Goal: Use online tool/utility: Utilize a website feature to perform a specific function

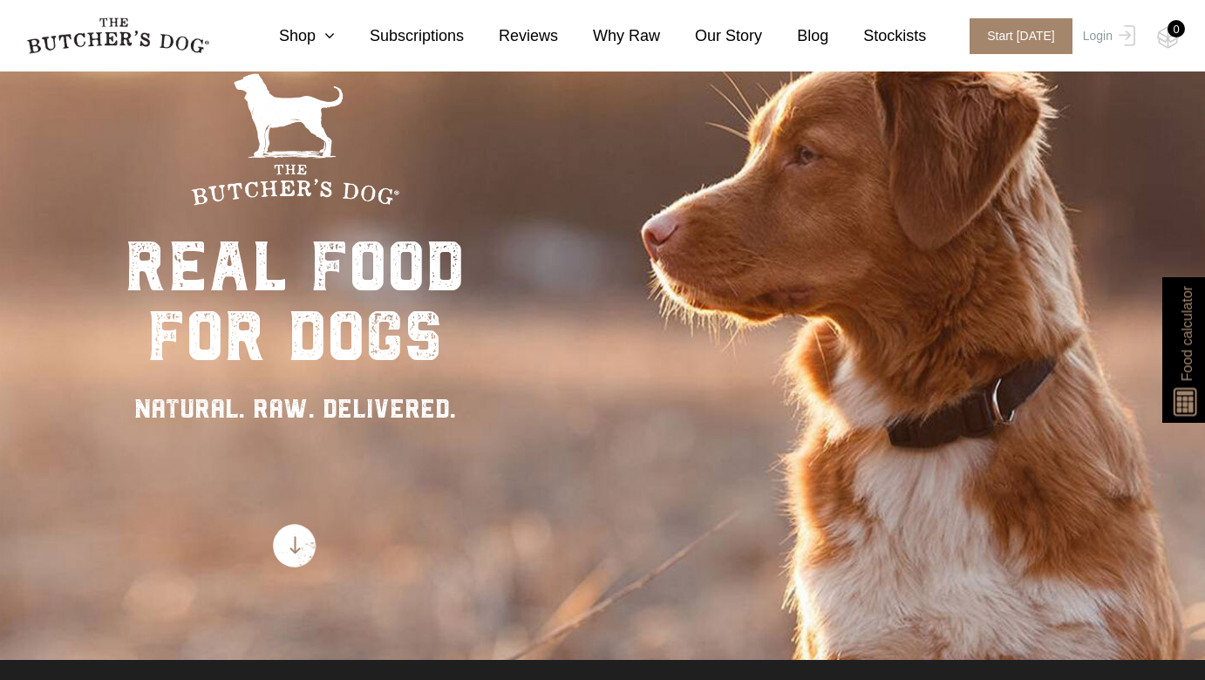
scroll to position [130, 0]
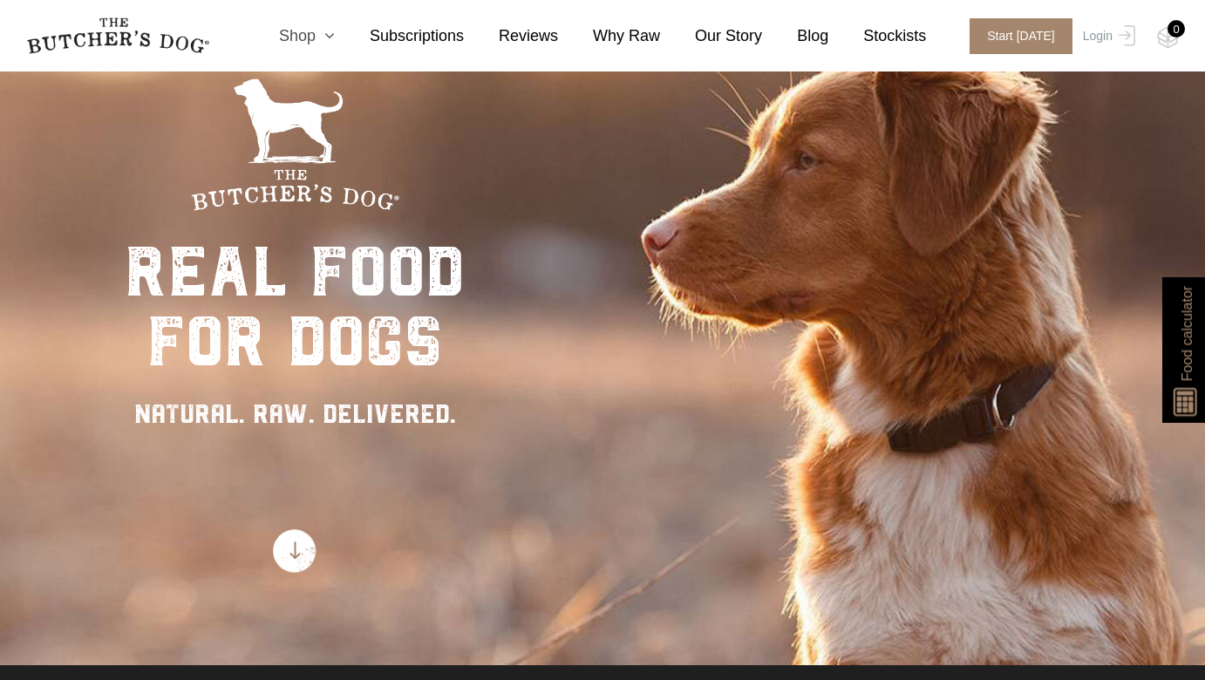
click at [331, 35] on icon at bounding box center [325, 36] width 19 height 16
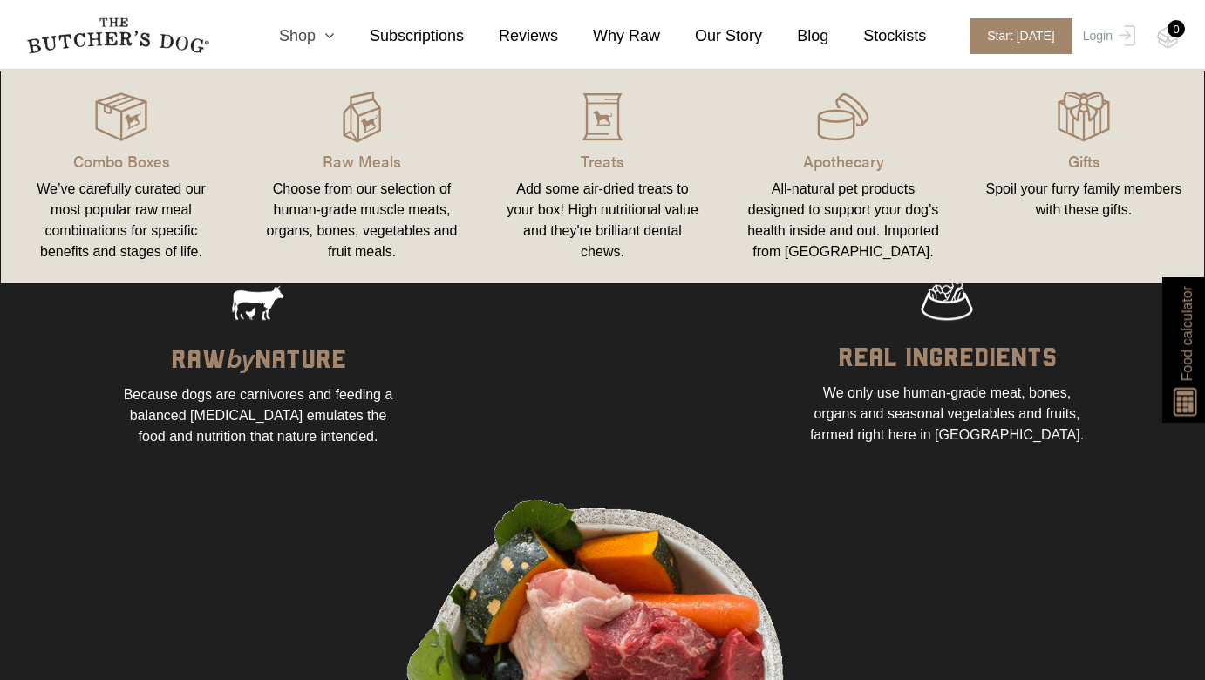
scroll to position [1075, 0]
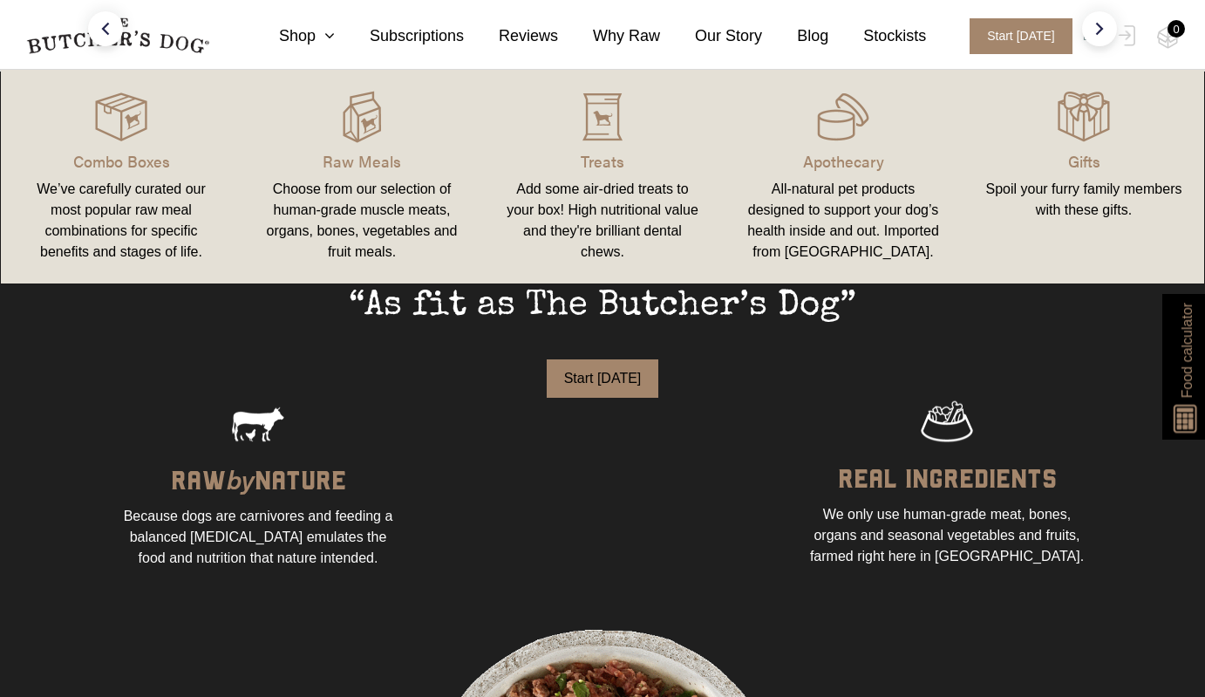
click at [1180, 319] on span "Food calculator" at bounding box center [1187, 350] width 21 height 95
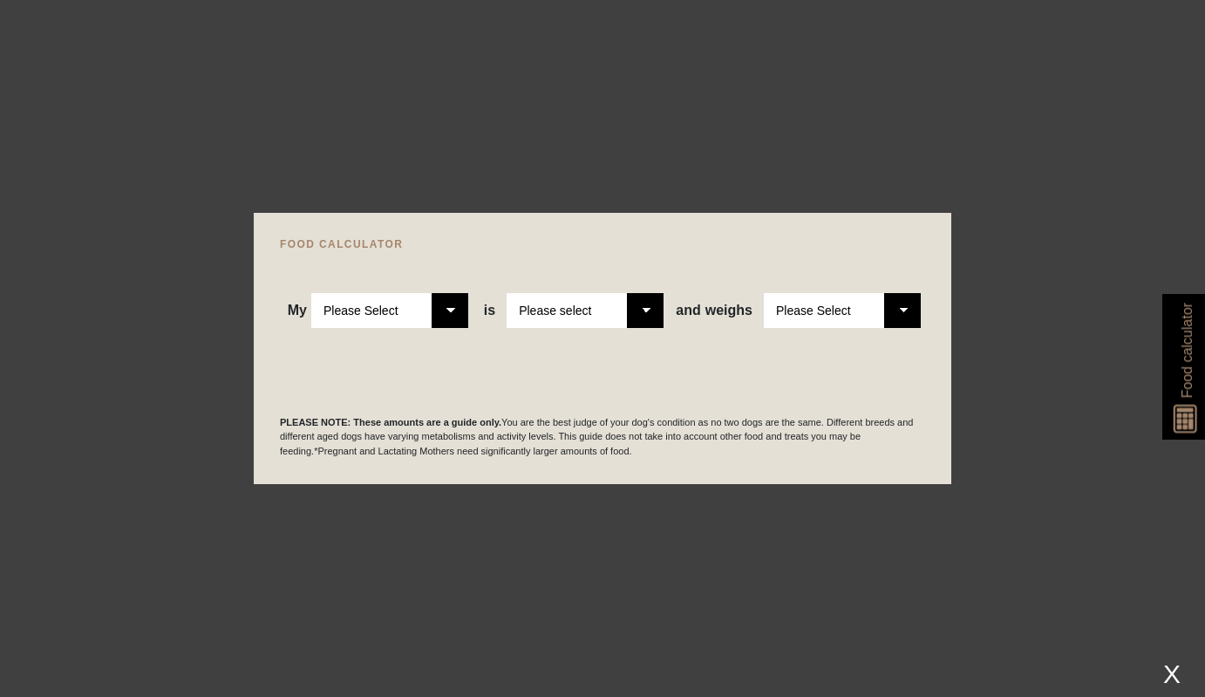
click at [457, 319] on select "Please Select Adult Dog Puppy" at bounding box center [389, 310] width 157 height 35
select select "puppy"
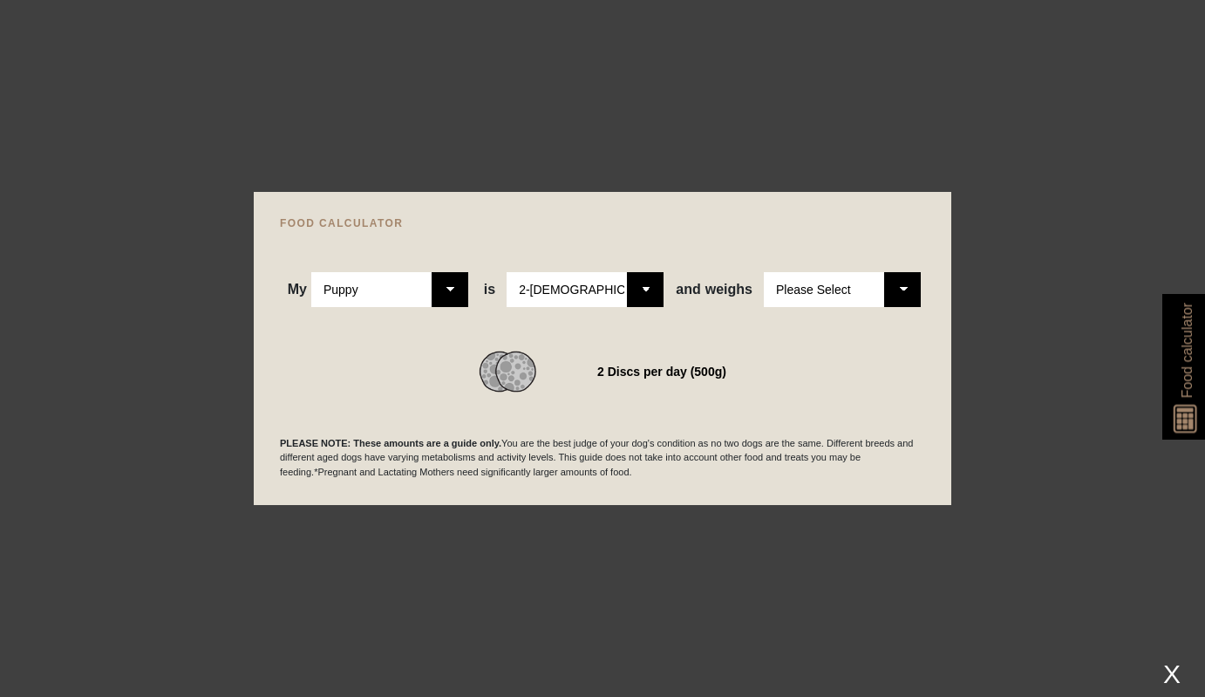
click at [638, 297] on select "Please Select 2-[DEMOGRAPHIC_DATA] 4-[DEMOGRAPHIC_DATA] 6-[DEMOGRAPHIC_DATA] 8-…" at bounding box center [585, 289] width 157 height 35
click at [643, 304] on select "Please Select 2-[DEMOGRAPHIC_DATA] 4-[DEMOGRAPHIC_DATA] 6-[DEMOGRAPHIC_DATA] 8-…" at bounding box center [585, 289] width 157 height 35
select select "4"
click at [889, 285] on select "Please Select 1kg 2kg 3kg 4kg 5kg 6kg 7kg 8kg 9kg 10kg 11kg 12kg 13kg 14kg 15kg…" at bounding box center [842, 289] width 157 height 35
select select "2"
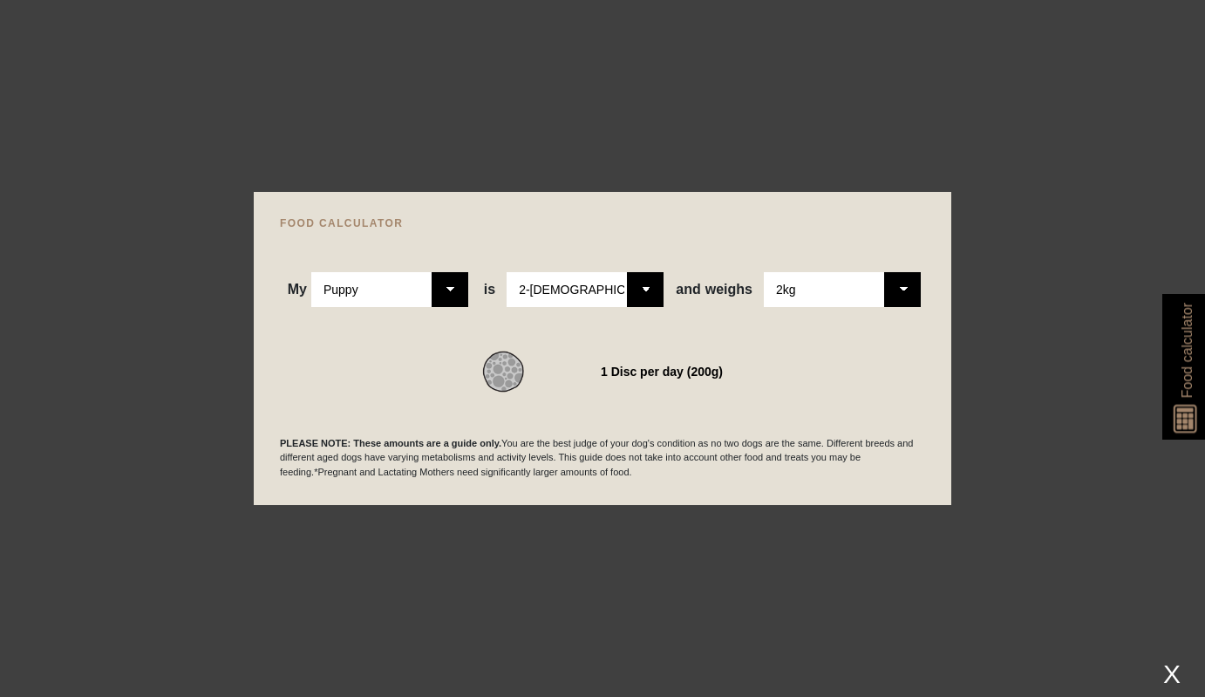
click at [659, 292] on select "Please Select 2-[DEMOGRAPHIC_DATA] 4-[DEMOGRAPHIC_DATA] 6-[DEMOGRAPHIC_DATA] 8-…" at bounding box center [585, 289] width 157 height 35
click at [645, 292] on select "Please Select 2-[DEMOGRAPHIC_DATA] 4-[DEMOGRAPHIC_DATA] 6-[DEMOGRAPHIC_DATA] 8-…" at bounding box center [585, 289] width 157 height 35
select select "4"
click at [905, 285] on select "Please Select 1kg 2kg 3kg 4kg 5kg 6kg 7kg 8kg 9kg 10kg 11kg 12kg 13kg 14kg 15kg…" at bounding box center [842, 289] width 157 height 35
click at [911, 290] on select "Please Select 1kg 2kg 3kg 4kg 5kg 6kg 7kg 8kg 9kg 10kg 11kg 12kg 13kg 14kg 15kg…" at bounding box center [842, 289] width 157 height 35
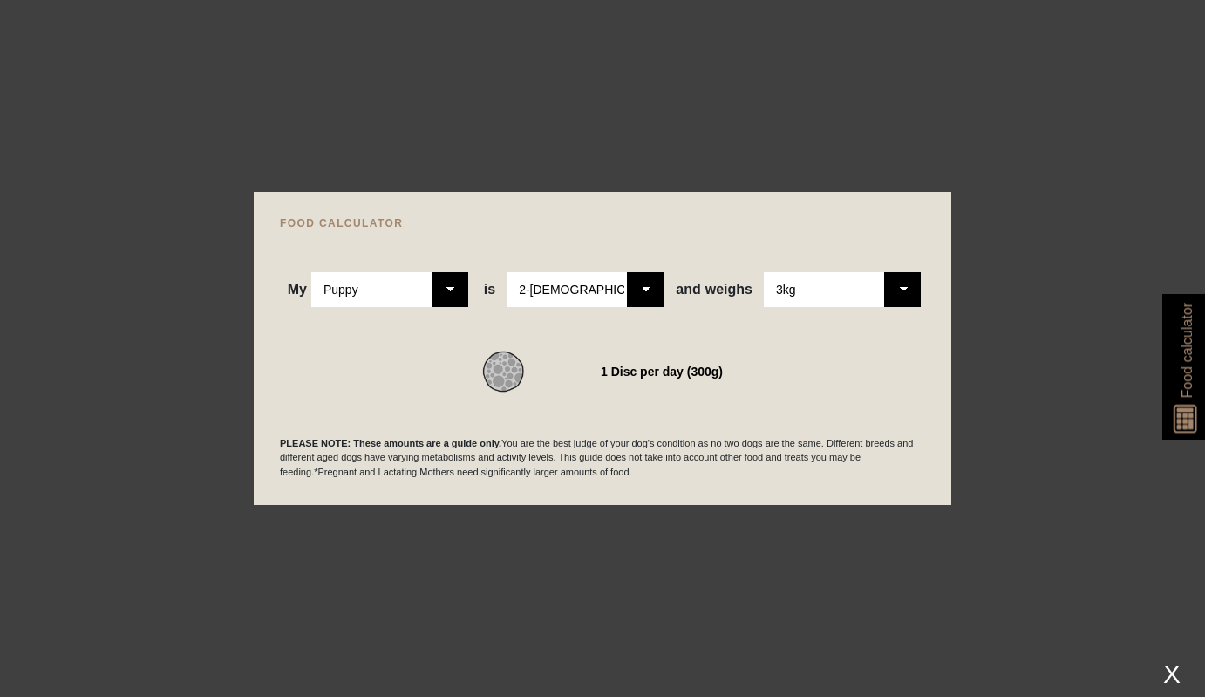
select select "2"
